Goal: Task Accomplishment & Management: Use online tool/utility

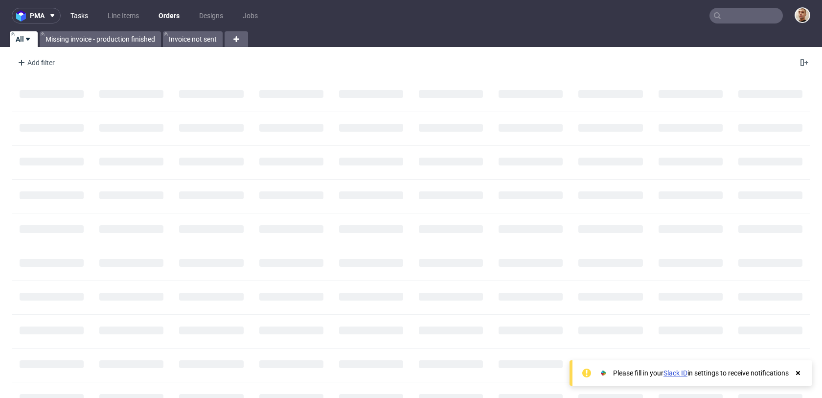
click at [85, 14] on link "Tasks" at bounding box center [79, 16] width 29 height 16
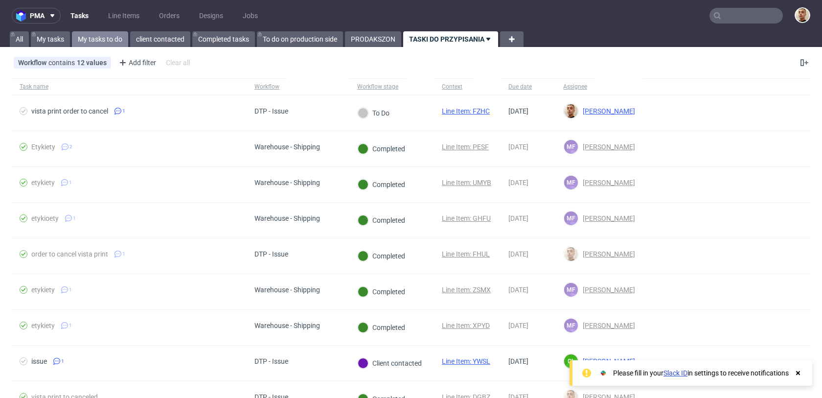
click at [116, 35] on link "My tasks to do" at bounding box center [100, 39] width 56 height 16
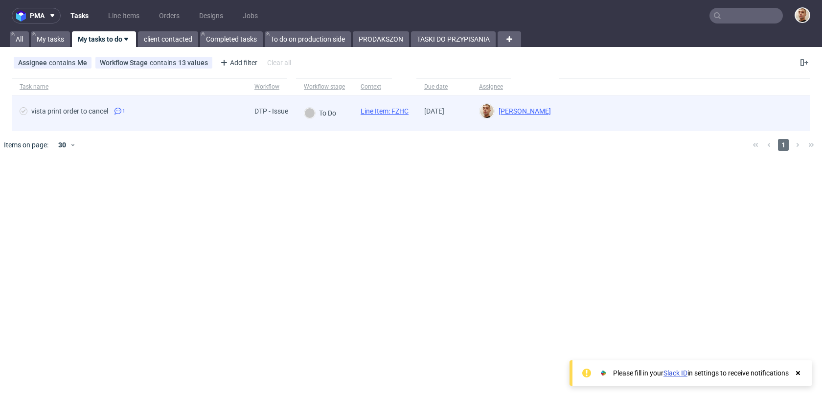
click at [150, 111] on span "vista print order to cancel 1" at bounding box center [129, 113] width 219 height 12
